Goal: Communication & Community: Answer question/provide support

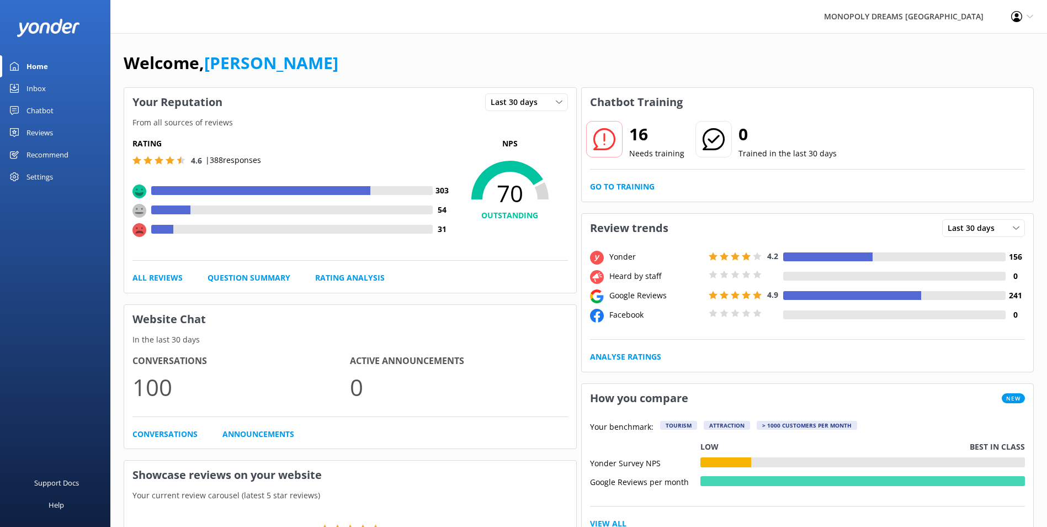
click at [51, 86] on link "Inbox" at bounding box center [55, 88] width 110 height 22
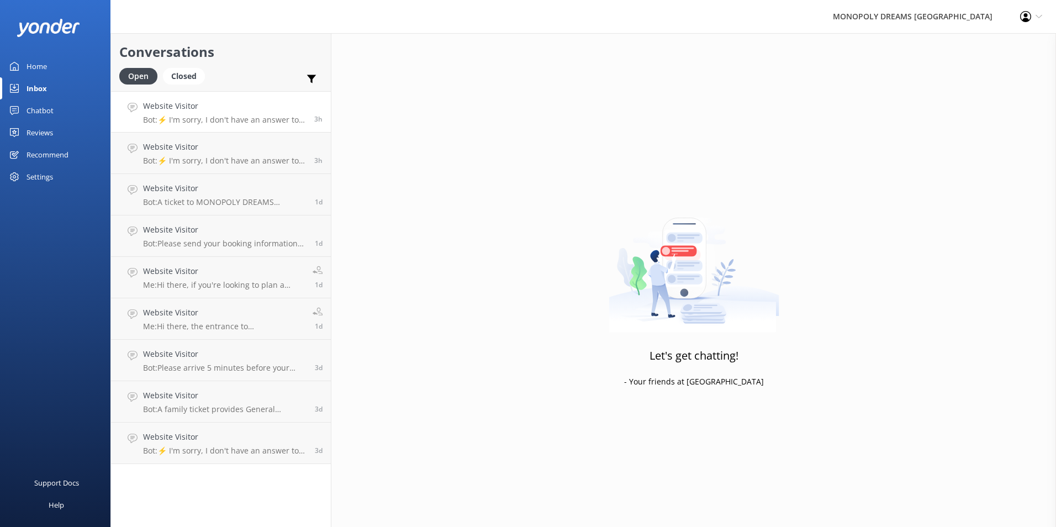
click at [229, 108] on h4 "Website Visitor" at bounding box center [224, 106] width 163 height 12
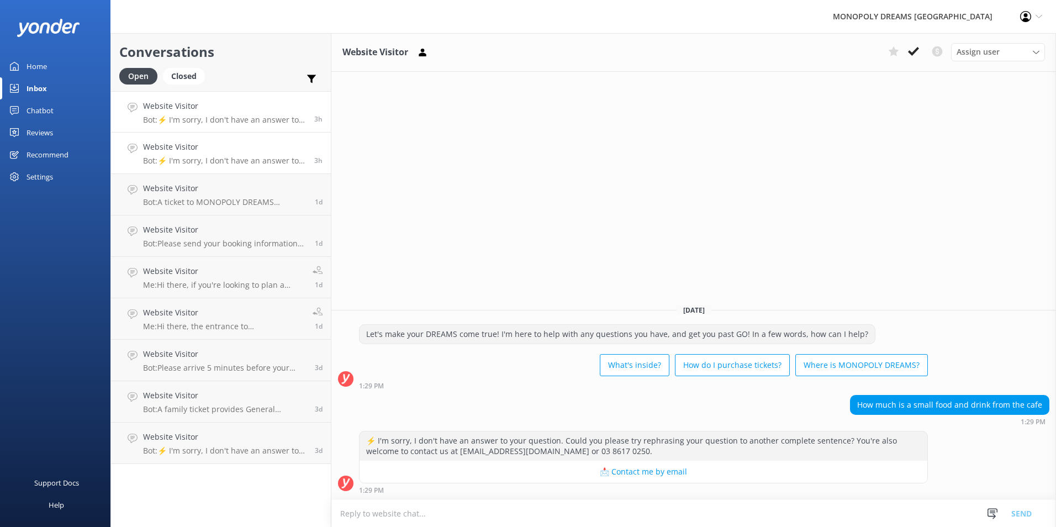
click at [253, 168] on link "Website Visitor Bot: ⚡ I'm sorry, I don't have an answer to your question. Coul…" at bounding box center [221, 153] width 220 height 41
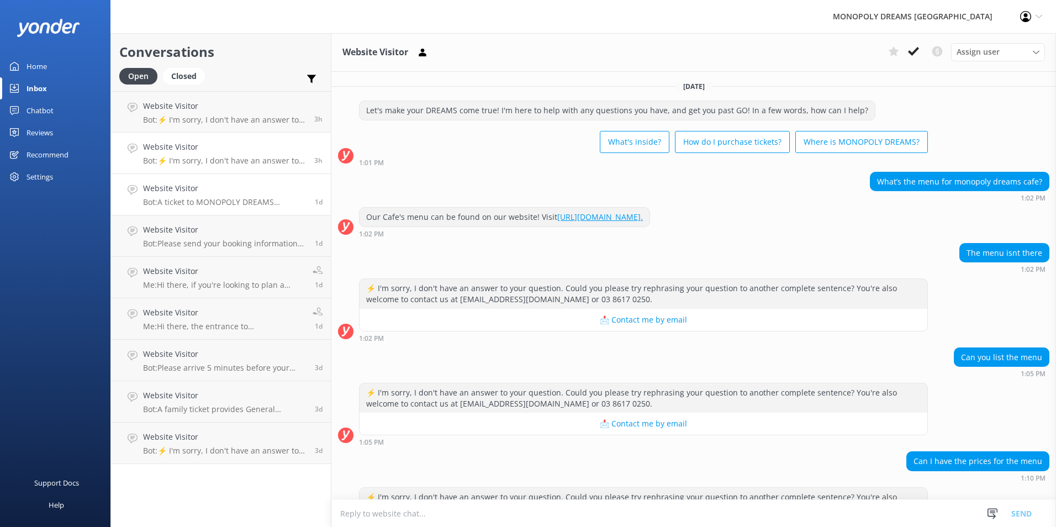
click at [208, 198] on p "Bot: A ticket to MONOPOLY DREAMS Melbourne includes access to Mr. Monopoly’s Ma…" at bounding box center [224, 202] width 163 height 10
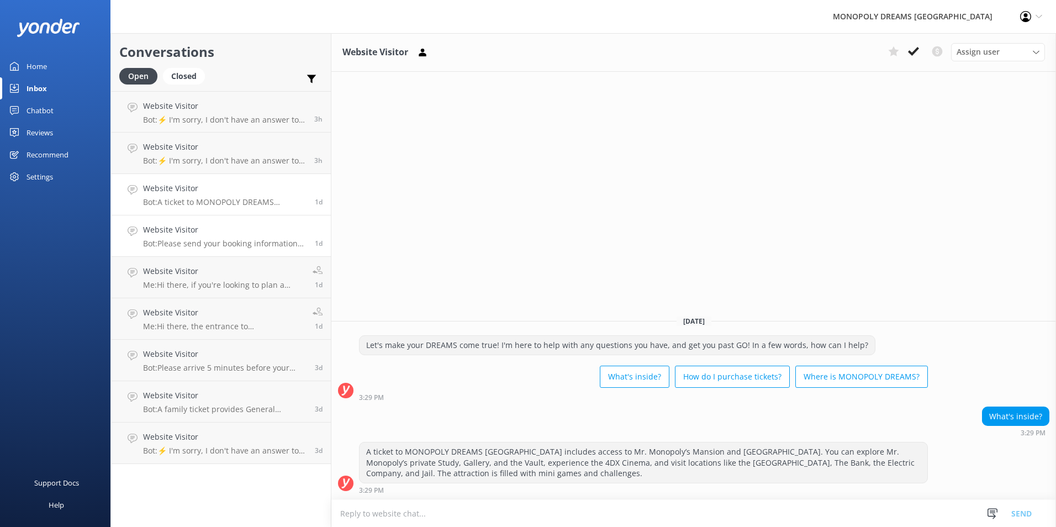
click at [190, 244] on p "Bot: Please send your booking information to [EMAIL_ADDRESS][DOMAIN_NAME], and …" at bounding box center [224, 244] width 163 height 10
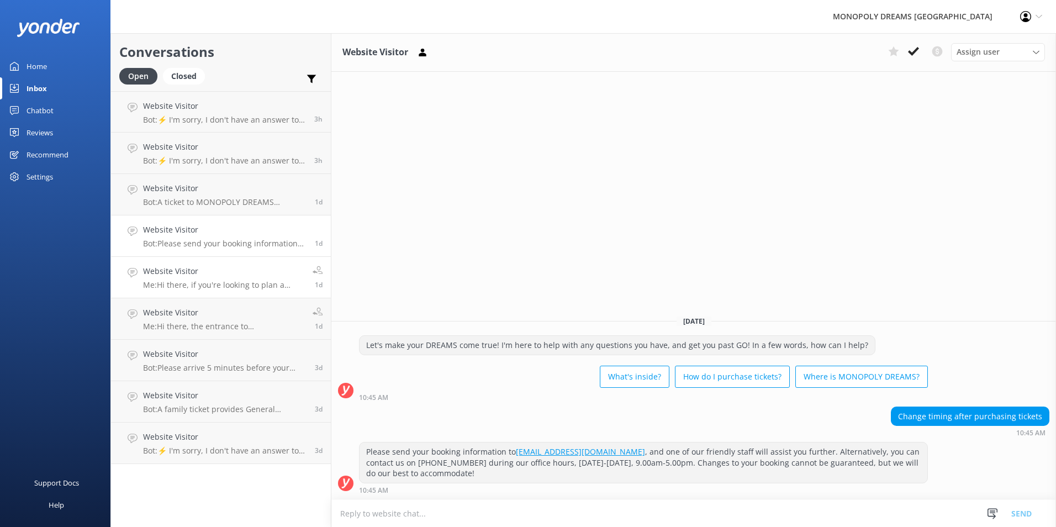
click at [259, 280] on p "Me: Hi there, if you're looking to plan a school excursion, prices and resource…" at bounding box center [223, 285] width 161 height 10
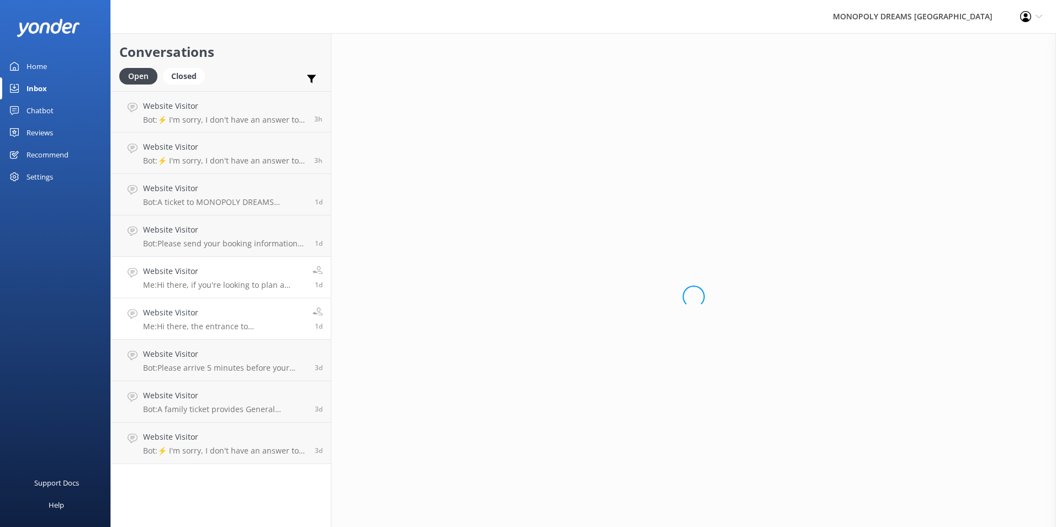
click at [259, 300] on link "Website Visitor Me: Hi there, the entrance to [GEOGRAPHIC_DATA]'s carpark can b…" at bounding box center [221, 318] width 220 height 41
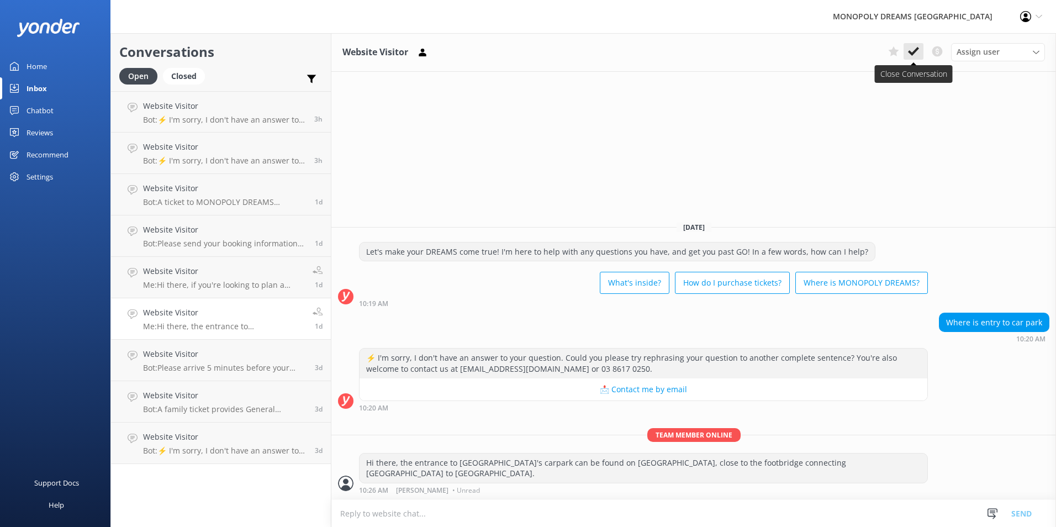
click at [912, 54] on use at bounding box center [913, 51] width 11 height 9
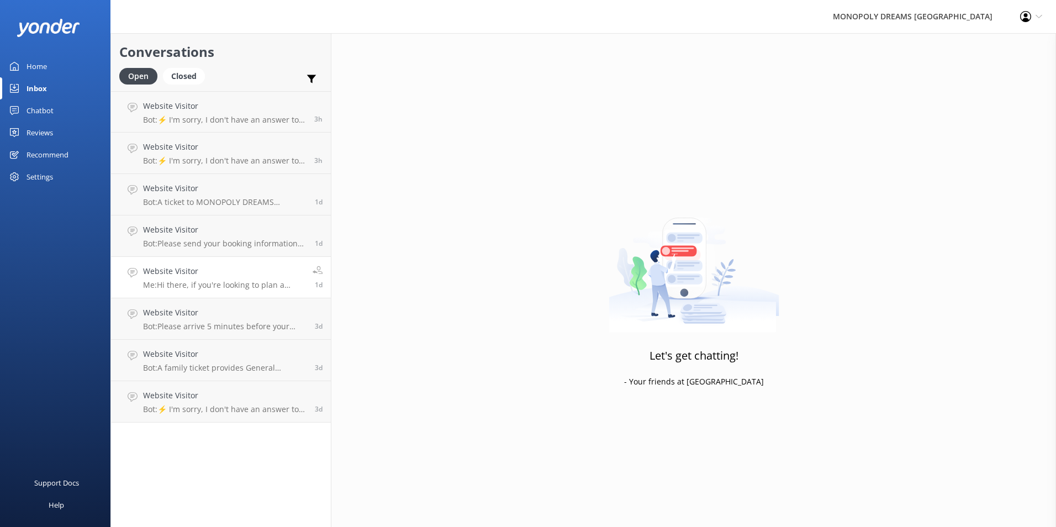
click at [257, 275] on h4 "Website Visitor" at bounding box center [223, 271] width 161 height 12
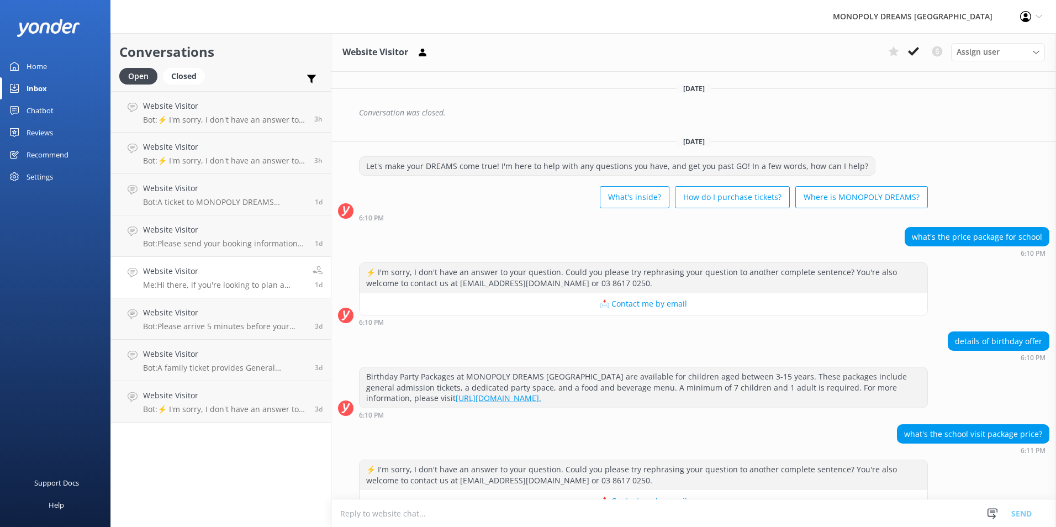
scroll to position [1200, 0]
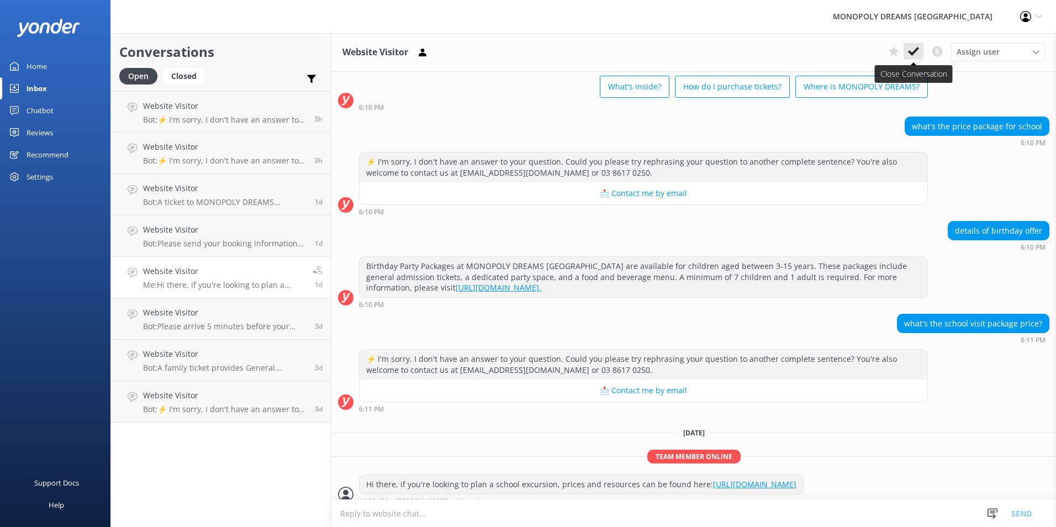
click at [913, 51] on icon at bounding box center [913, 51] width 11 height 11
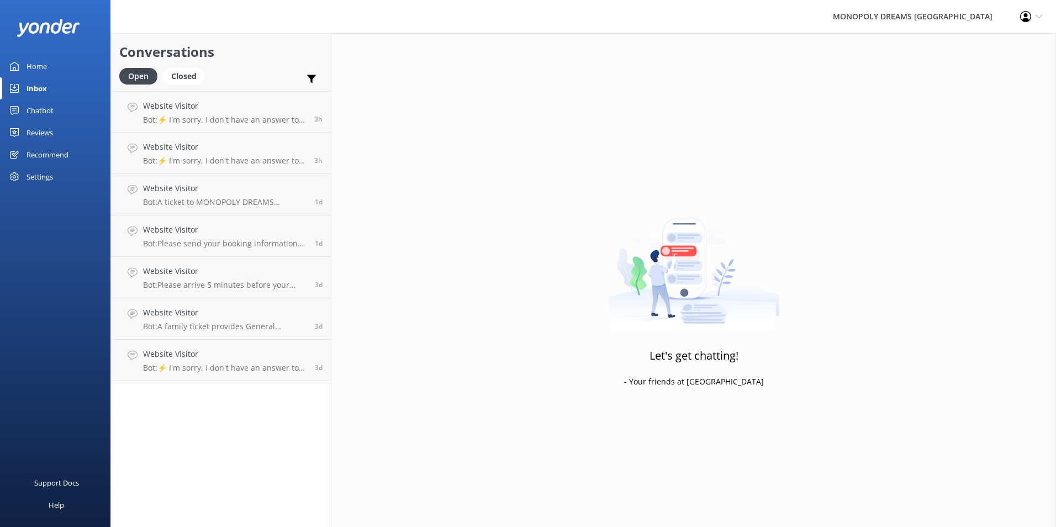
click at [227, 323] on p "Bot: A family ticket provides General Admission for either 2 Adults and 2 Child…" at bounding box center [224, 326] width 163 height 10
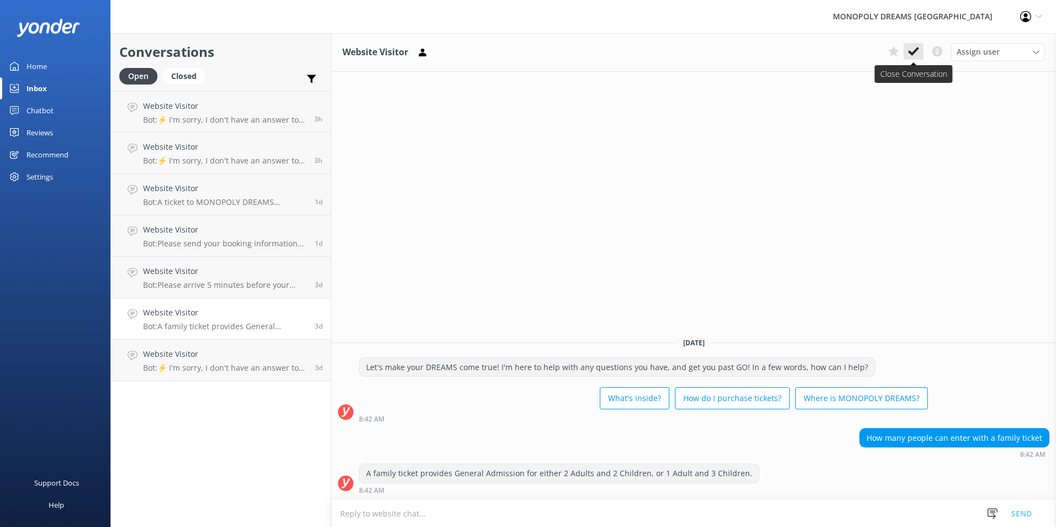
click at [916, 54] on icon at bounding box center [913, 51] width 11 height 11
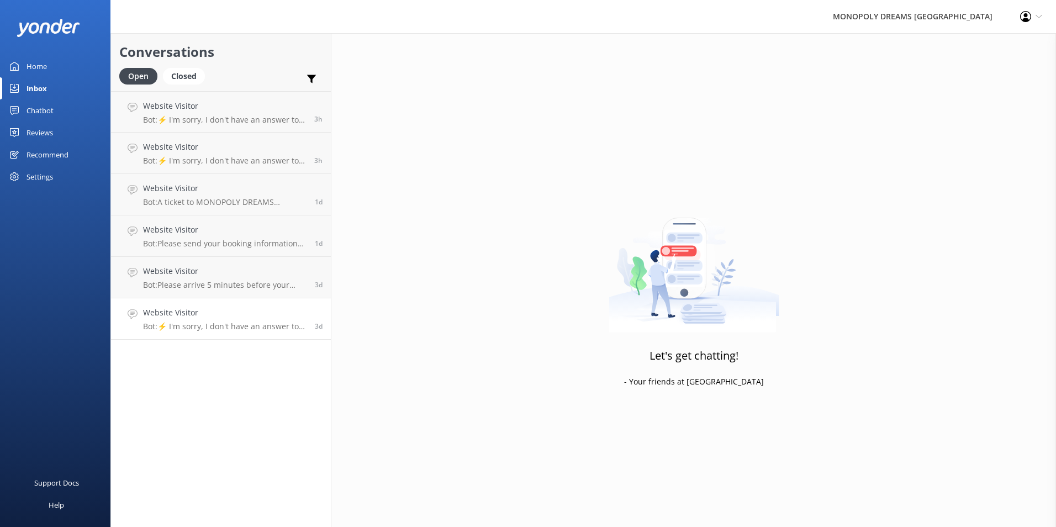
click at [234, 322] on p "Bot: ⚡ I'm sorry, I don't have an answer to your question. Could you please try…" at bounding box center [224, 326] width 163 height 10
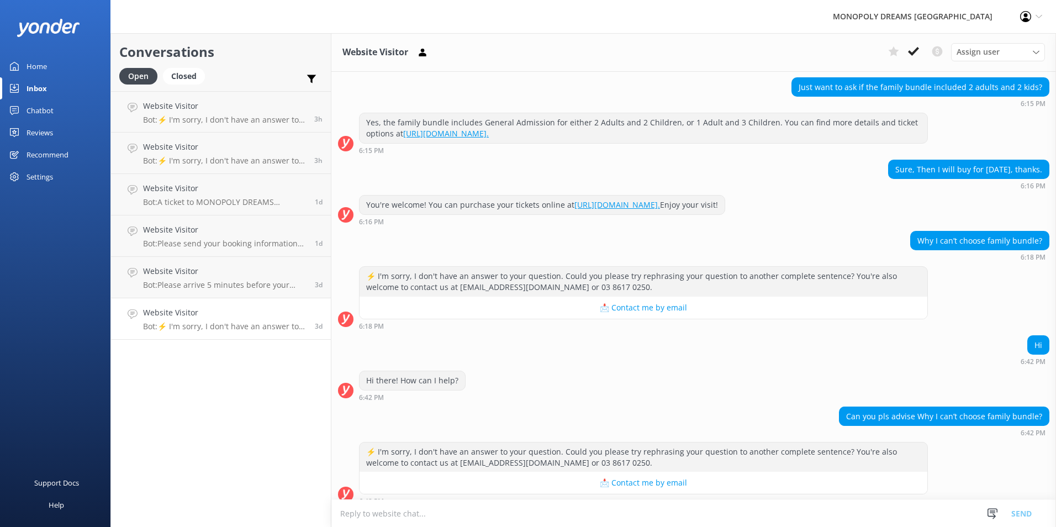
scroll to position [188, 0]
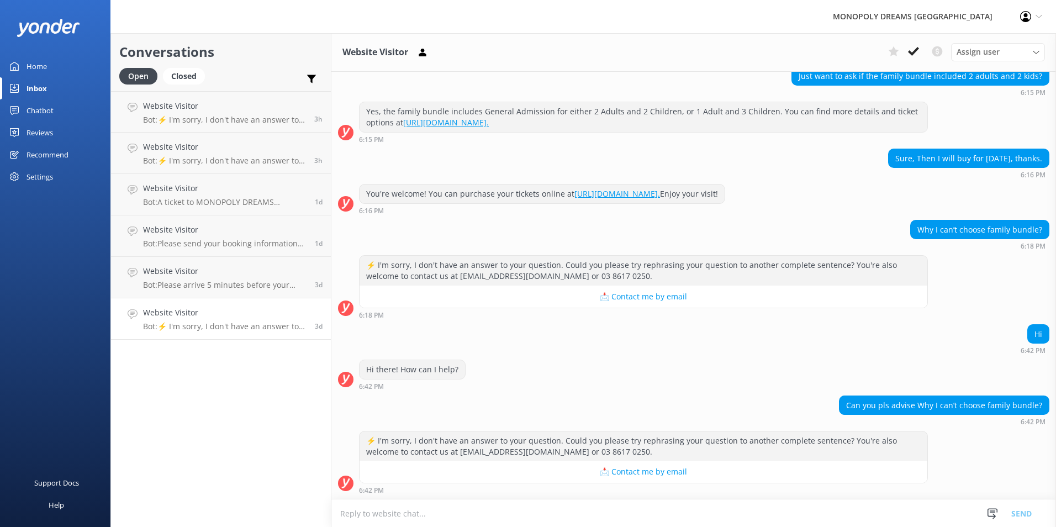
click at [914, 61] on div "Assign user [PERSON_NAME] [PERSON_NAME] [PERSON_NAME] [PERSON_NAME] [PERSON_NAM…" at bounding box center [963, 52] width 161 height 18
click at [914, 55] on icon at bounding box center [913, 51] width 11 height 11
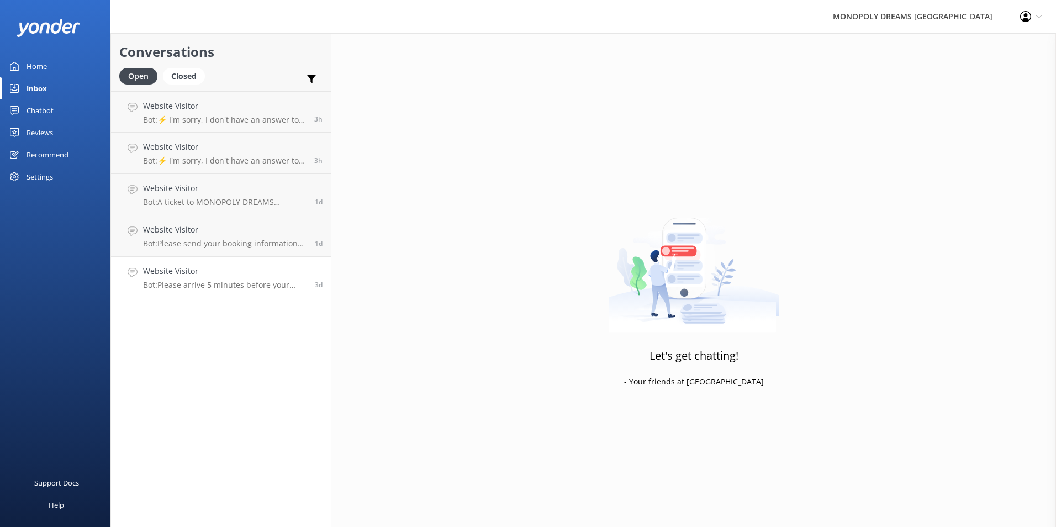
click at [222, 271] on h4 "Website Visitor" at bounding box center [224, 271] width 163 height 12
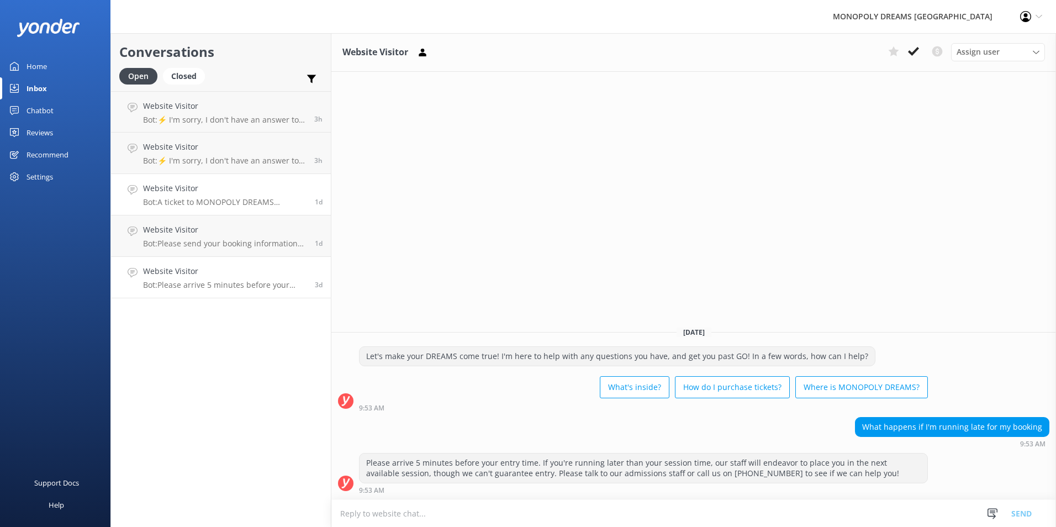
click at [222, 199] on p "Bot: A ticket to MONOPOLY DREAMS Melbourne includes access to Mr. Monopoly’s Ma…" at bounding box center [224, 202] width 163 height 10
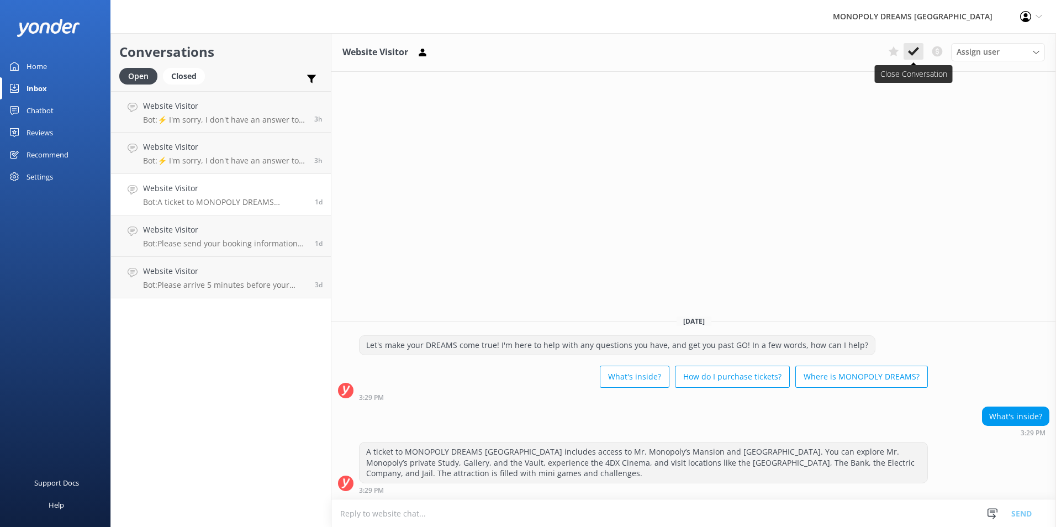
click at [909, 43] on button at bounding box center [913, 51] width 20 height 17
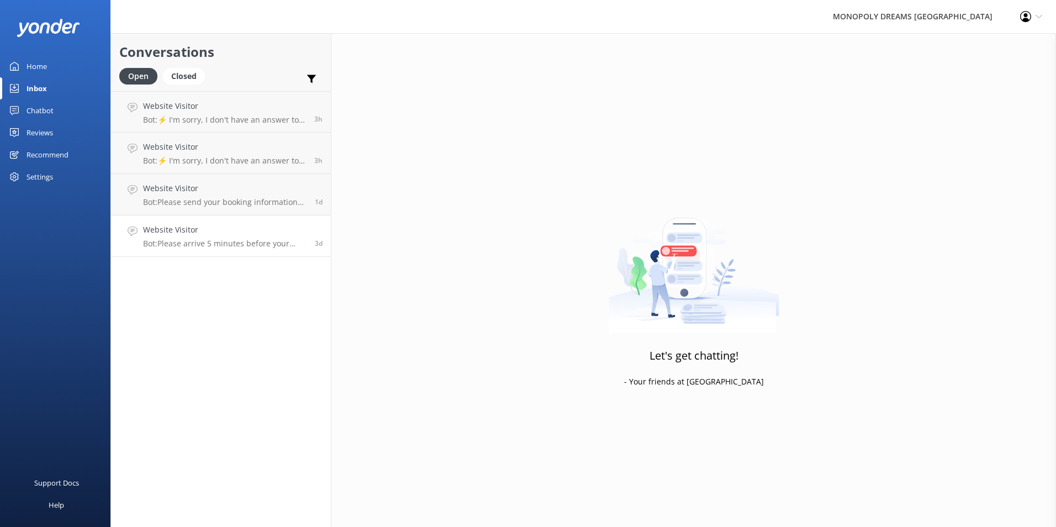
click at [255, 217] on link "Website Visitor Bot: Please arrive 5 minutes before your entry time. If you're …" at bounding box center [221, 235] width 220 height 41
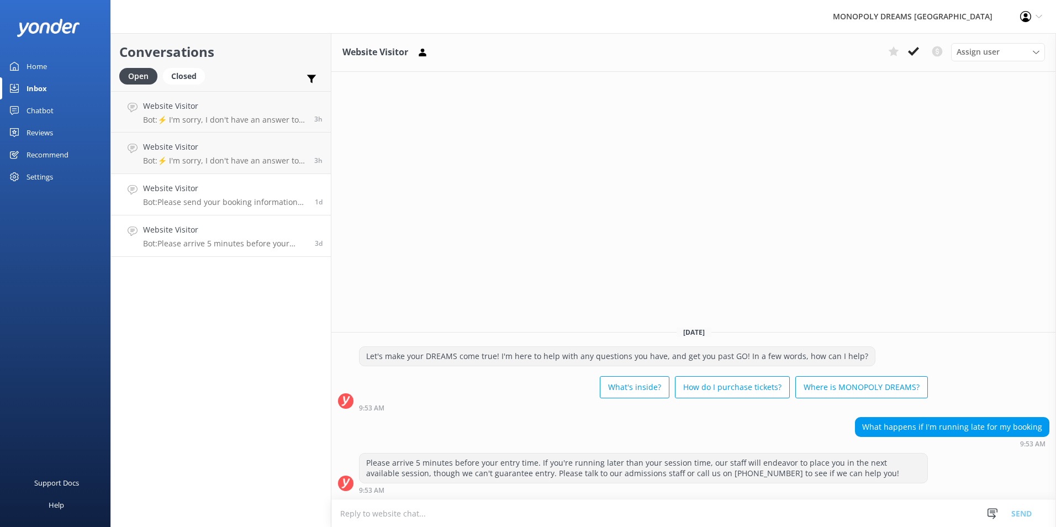
click at [256, 208] on link "Website Visitor Bot: Please send your booking information to [EMAIL_ADDRESS][DO…" at bounding box center [221, 194] width 220 height 41
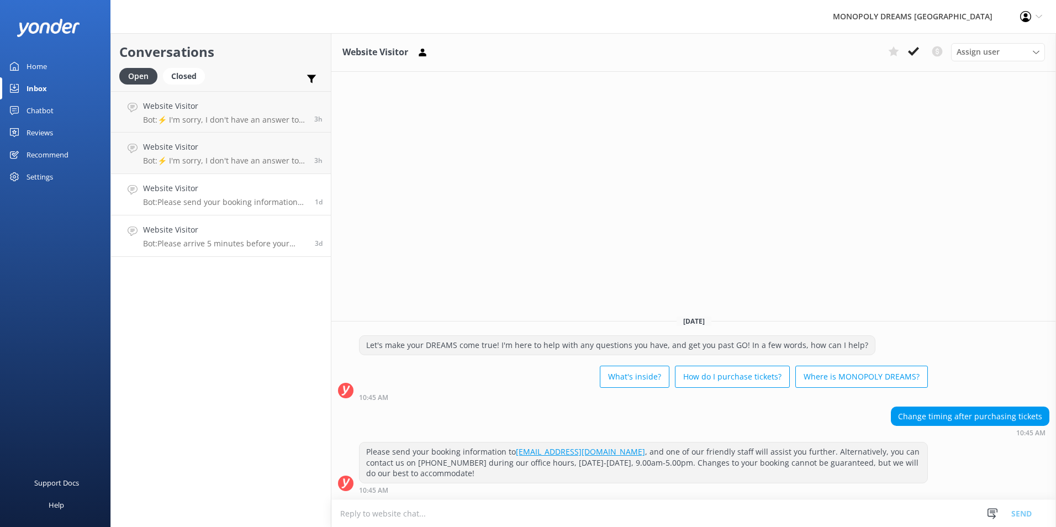
click at [268, 242] on p "Bot: Please arrive 5 minutes before your entry time. If you're running later th…" at bounding box center [224, 244] width 163 height 10
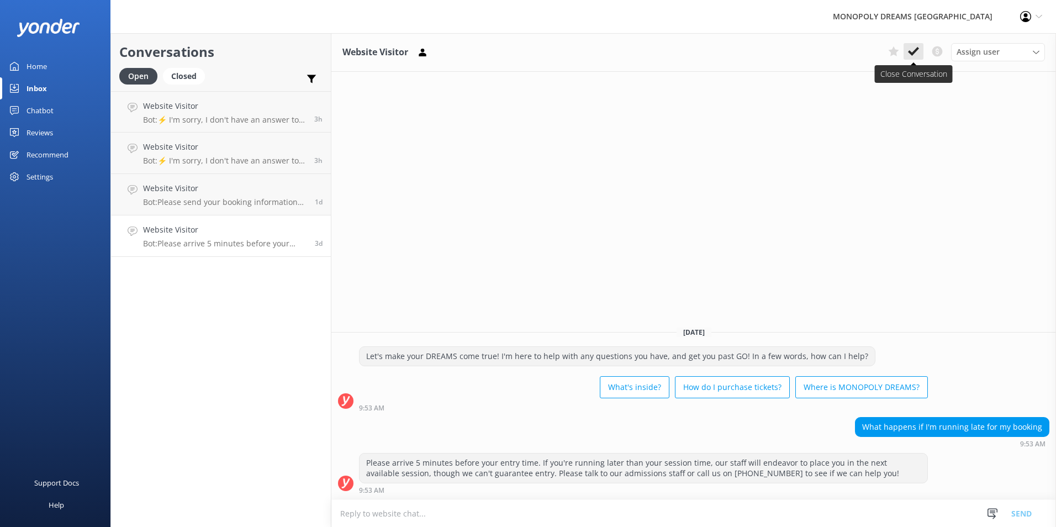
click at [916, 57] on button at bounding box center [913, 51] width 20 height 17
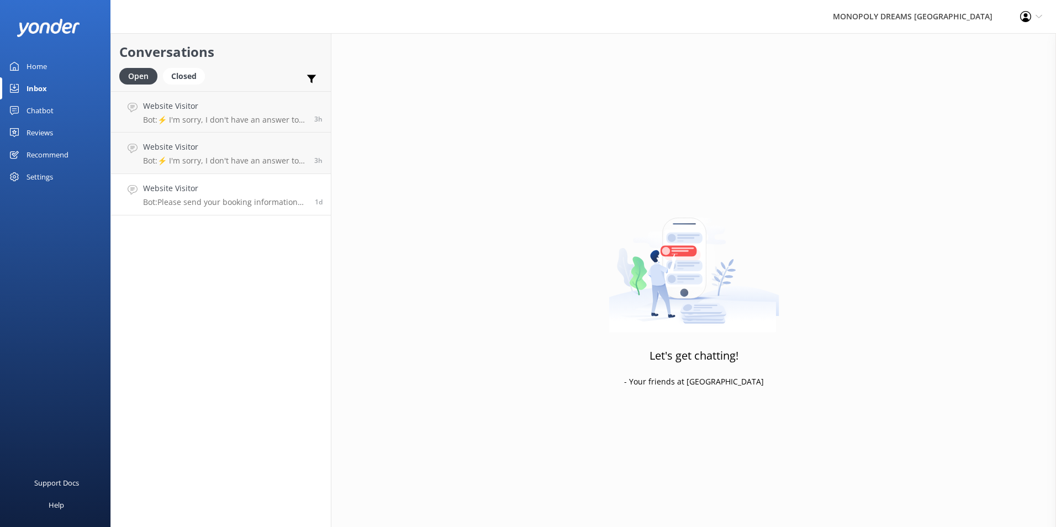
click at [243, 194] on h4 "Website Visitor" at bounding box center [224, 188] width 163 height 12
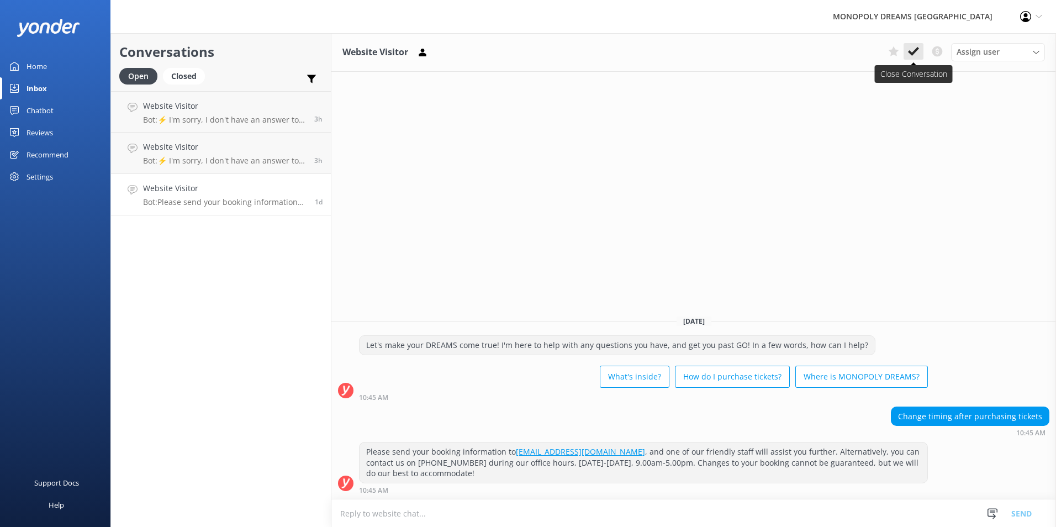
click at [920, 57] on button at bounding box center [913, 51] width 20 height 17
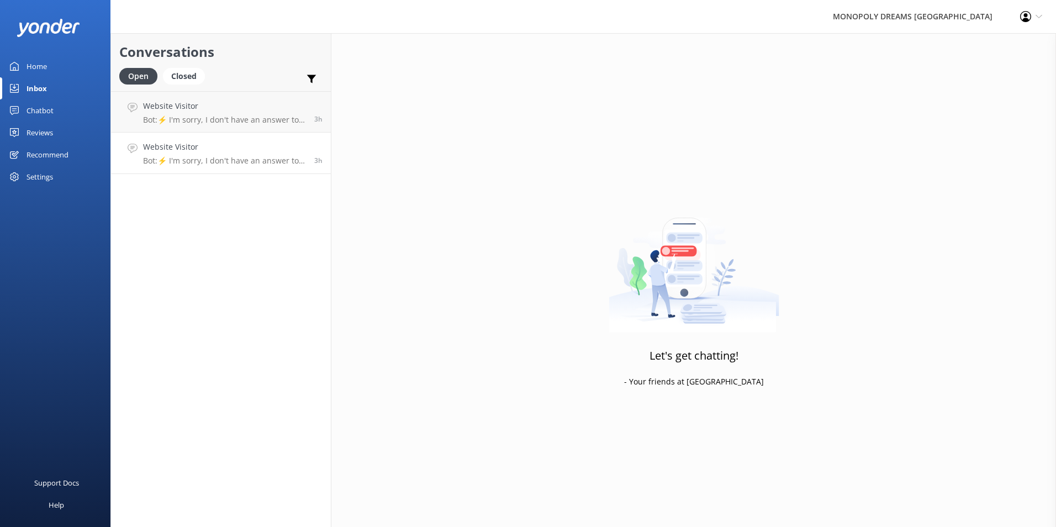
click at [224, 159] on p "Bot: ⚡ I'm sorry, I don't have an answer to your question. Could you please try…" at bounding box center [224, 161] width 163 height 10
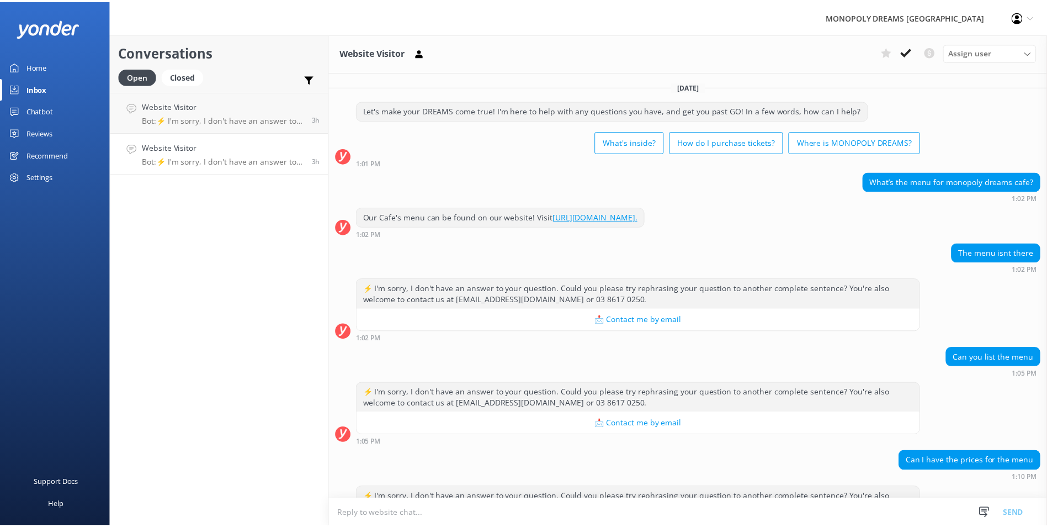
scroll to position [56, 0]
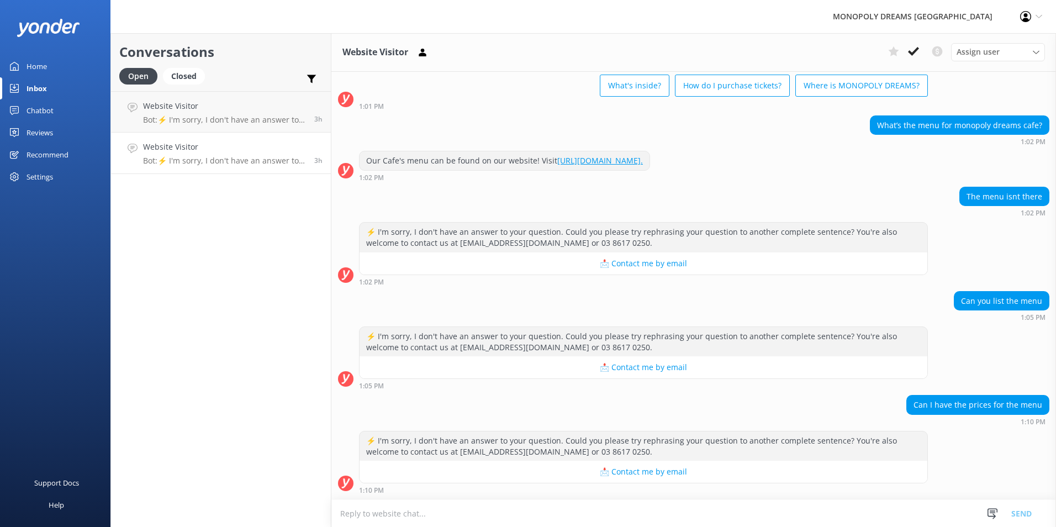
click at [54, 91] on link "Inbox" at bounding box center [55, 88] width 110 height 22
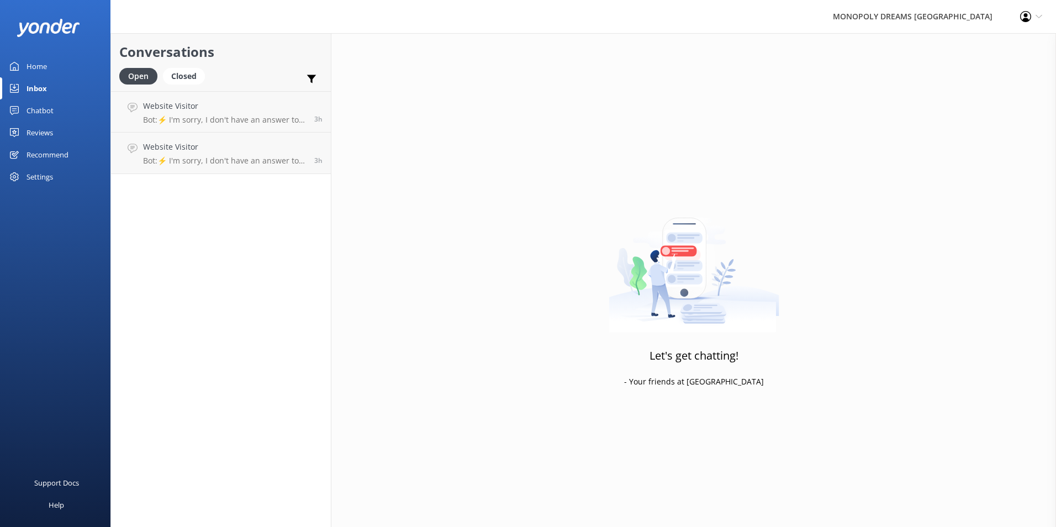
click at [38, 74] on div "Home" at bounding box center [37, 66] width 20 height 22
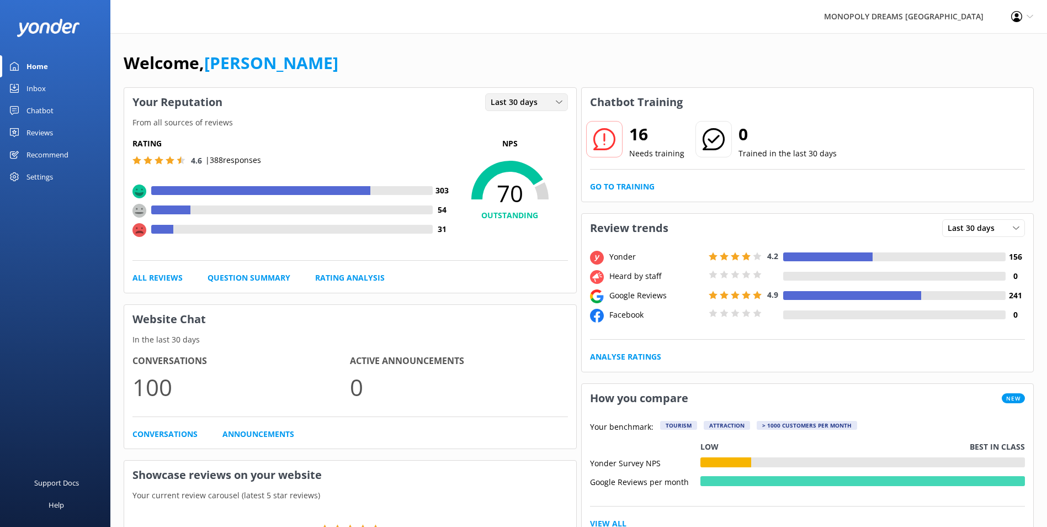
click at [563, 101] on div "Last 30 days" at bounding box center [526, 102] width 77 height 12
click at [529, 142] on div "Last 30 days" at bounding box center [510, 147] width 39 height 11
click at [529, 111] on div "Last 30 days Last 7 days Last 30 days" at bounding box center [526, 102] width 83 height 18
click at [513, 118] on link "Last 7 days" at bounding box center [535, 125] width 98 height 22
